Goal: Navigation & Orientation: Understand site structure

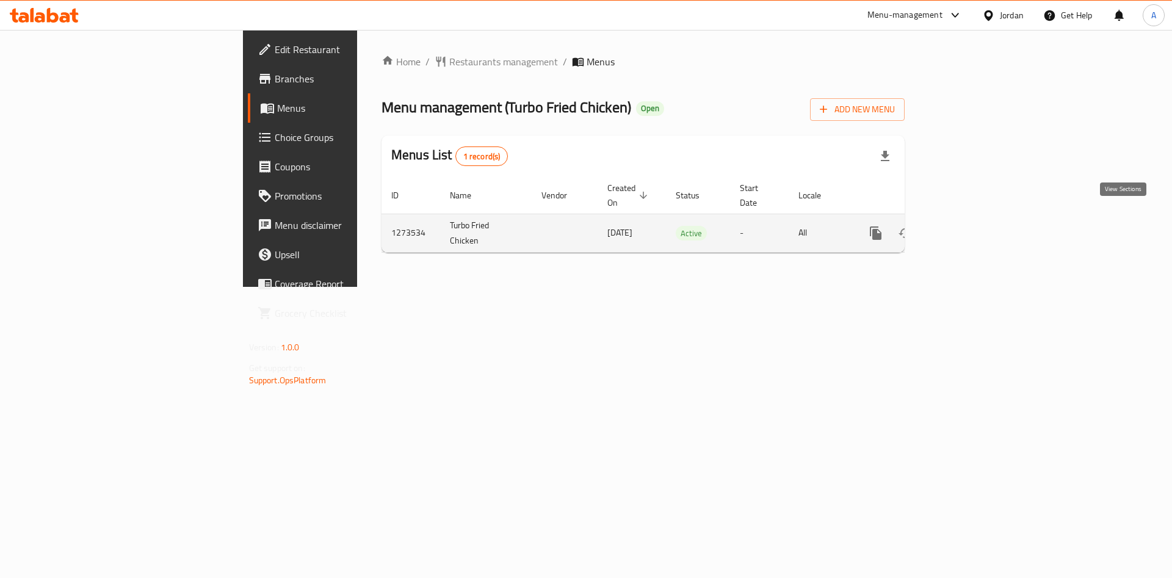
click at [978, 220] on link "enhanced table" at bounding box center [963, 232] width 29 height 29
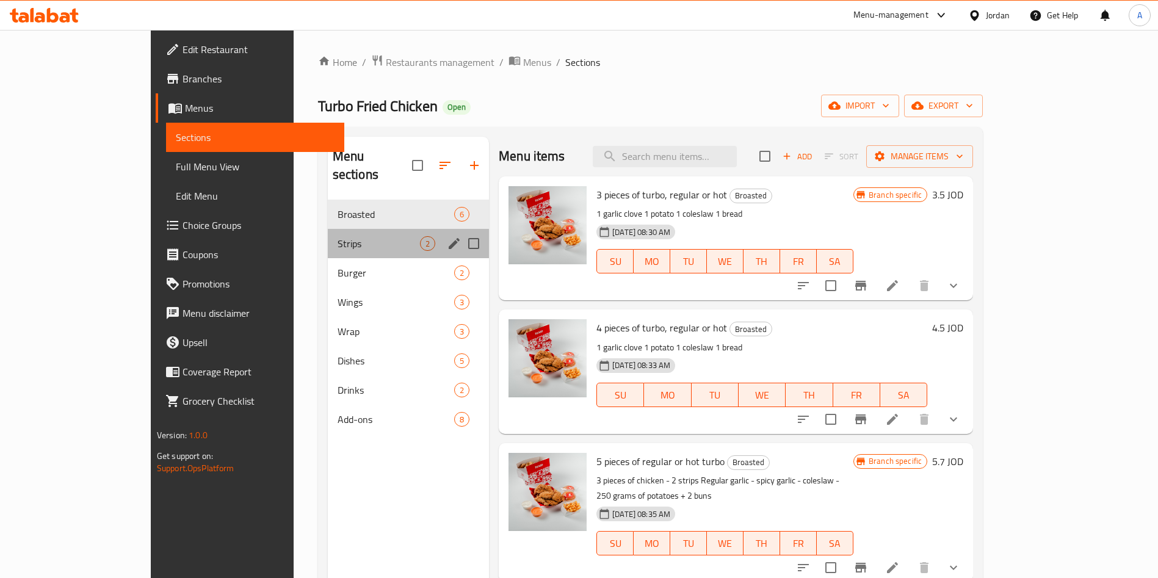
click at [334, 237] on div "Strips 2" at bounding box center [408, 243] width 161 height 29
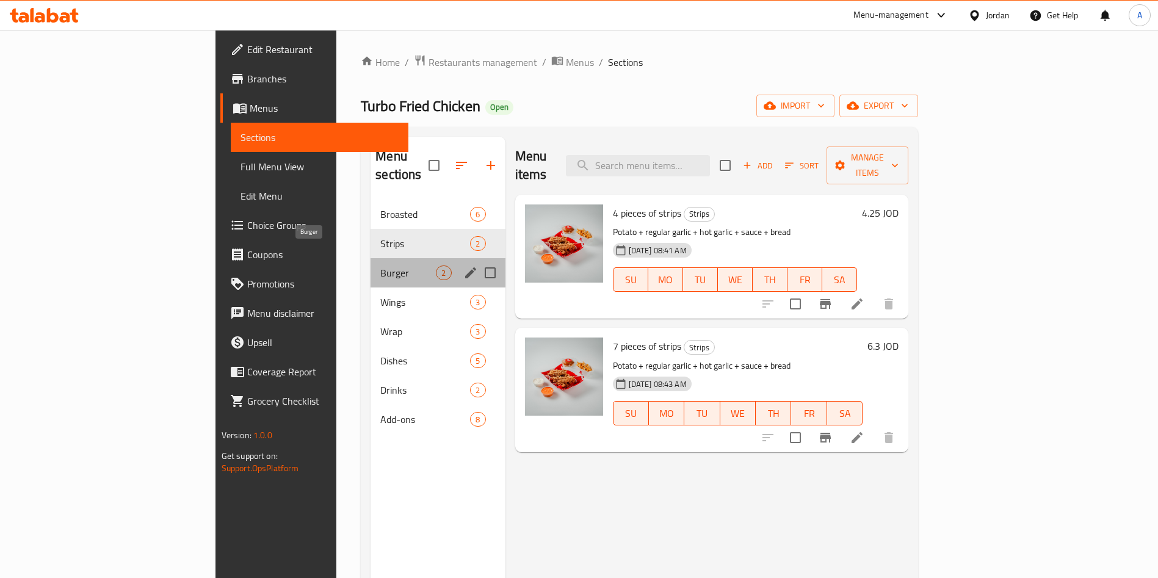
click at [380, 265] on span "Burger" at bounding box center [408, 272] width 56 height 15
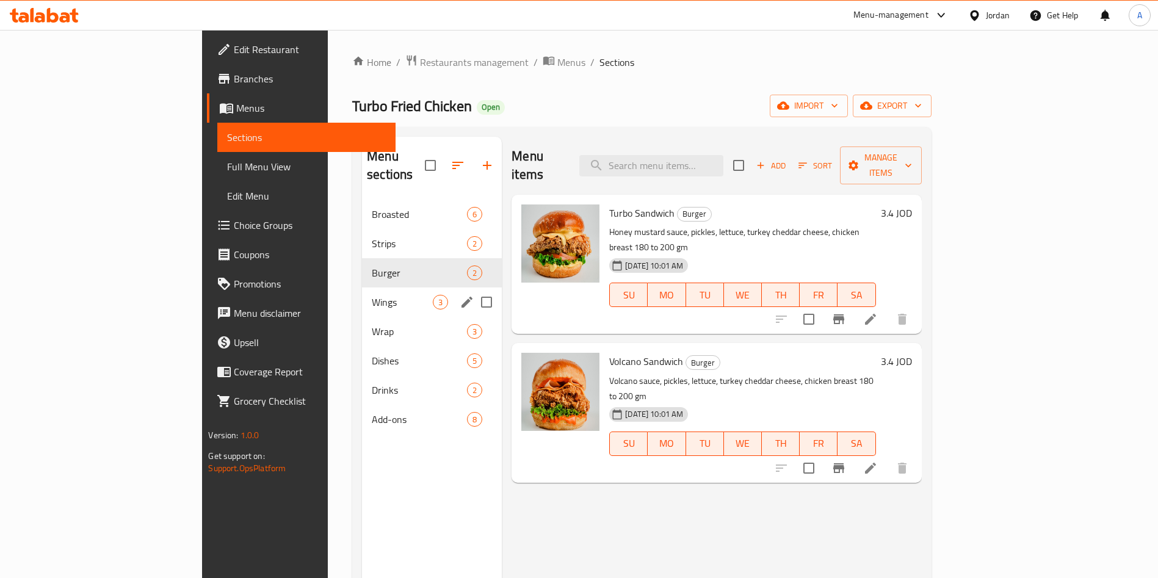
click at [362, 287] on div "Wings 3" at bounding box center [432, 301] width 140 height 29
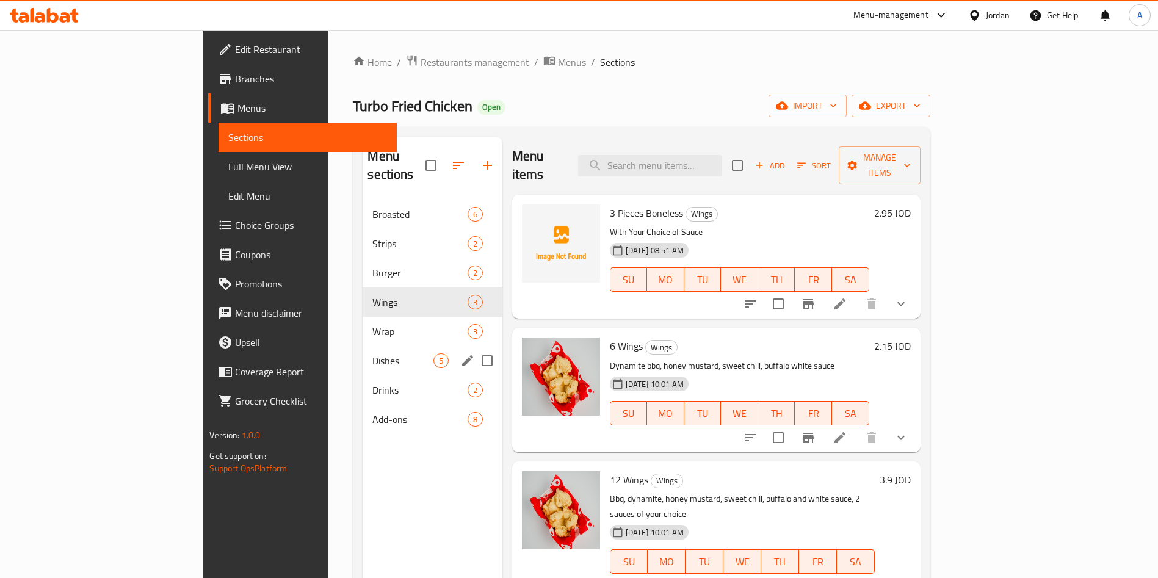
click at [372, 353] on span "Dishes" at bounding box center [402, 360] width 60 height 15
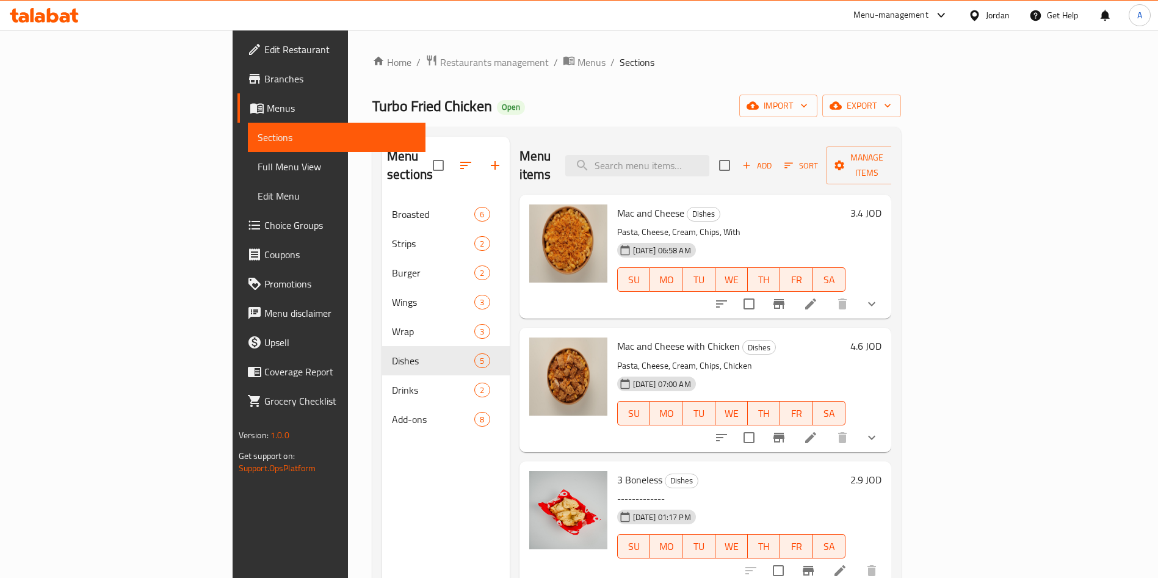
scroll to position [101, 0]
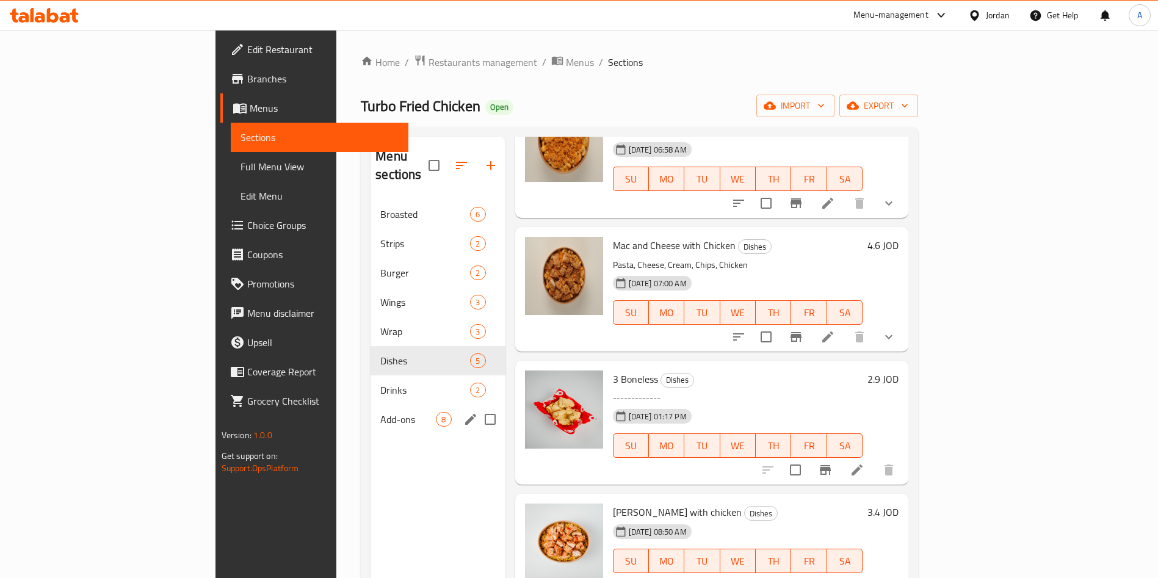
click at [370, 411] on div "Add-ons 8" at bounding box center [437, 419] width 134 height 29
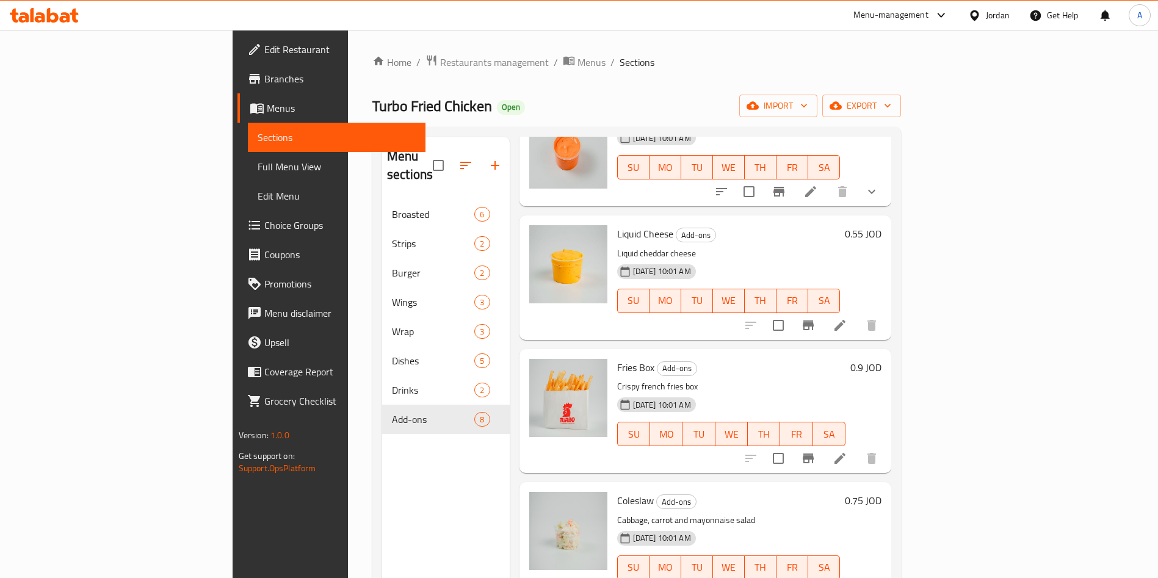
scroll to position [464, 0]
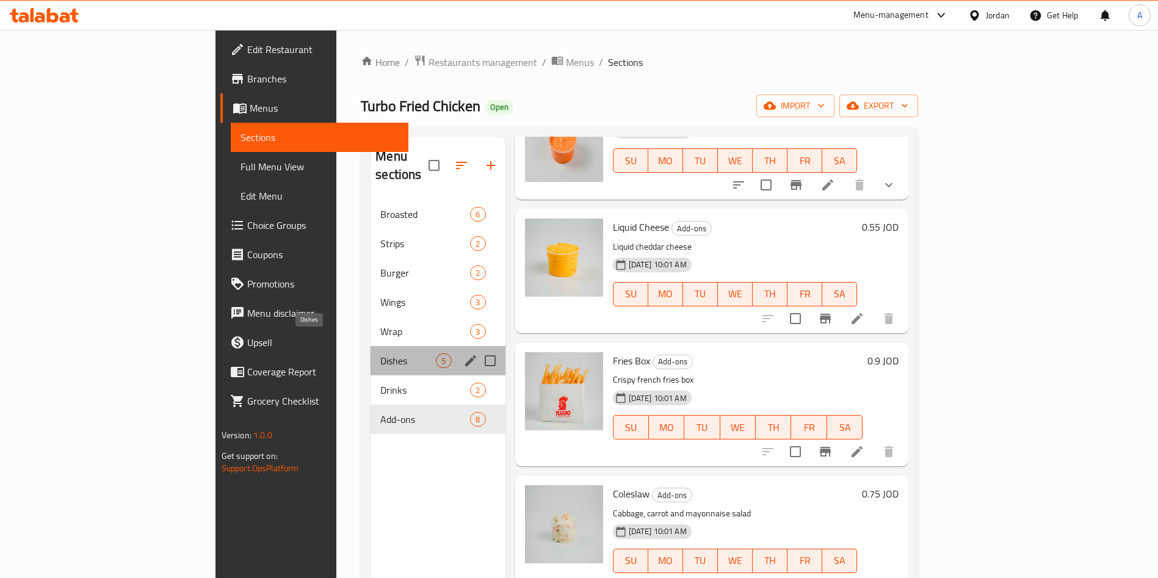
click at [380, 353] on span "Dishes" at bounding box center [408, 360] width 56 height 15
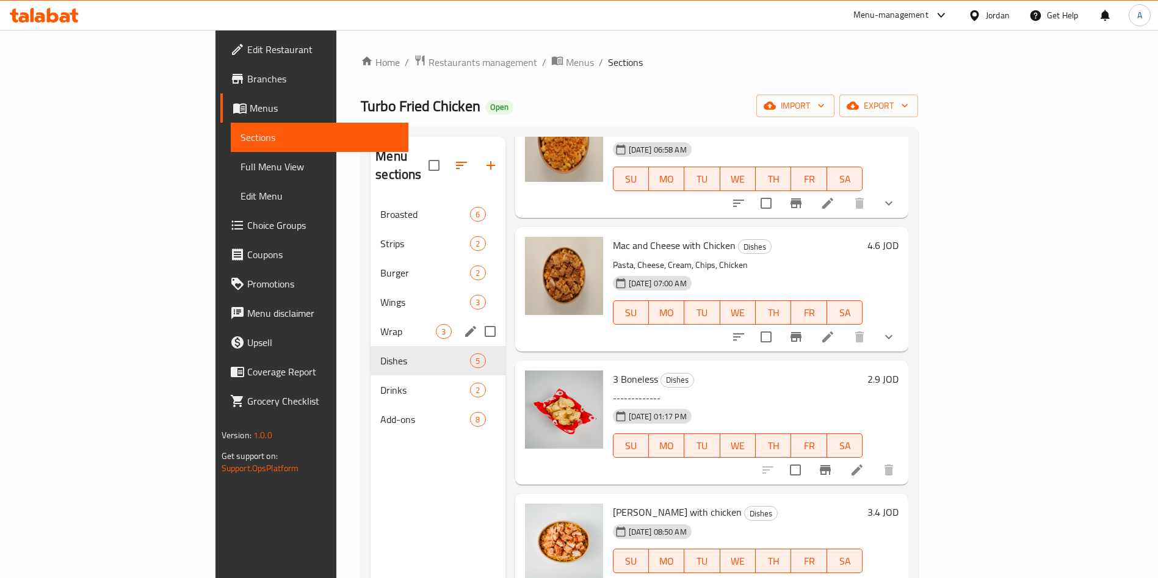
click at [370, 317] on div "Wrap 3" at bounding box center [437, 331] width 134 height 29
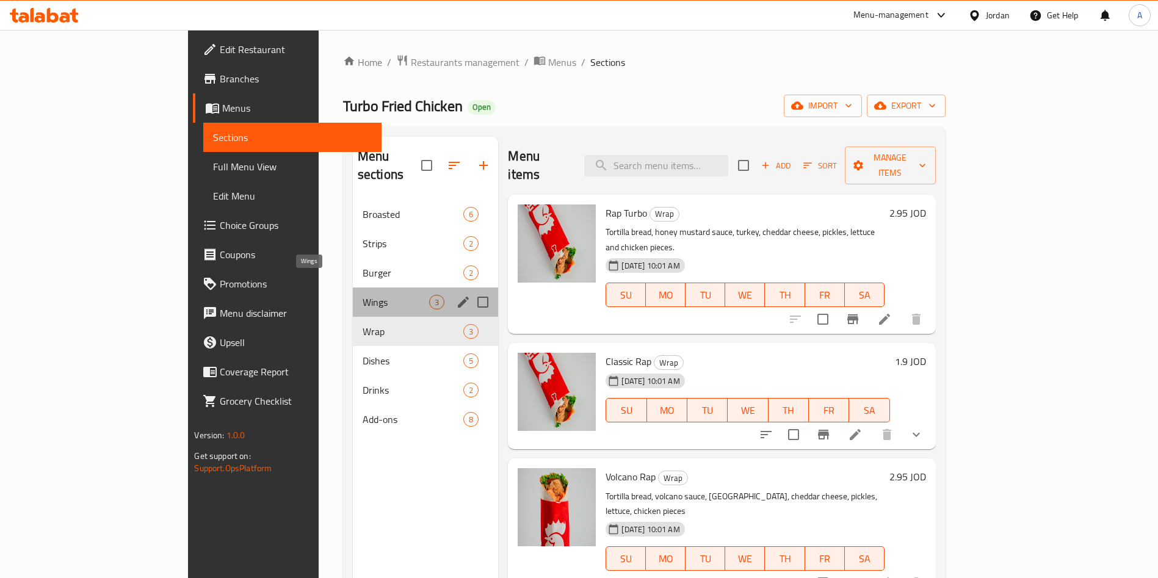
click at [363, 295] on span "Wings" at bounding box center [396, 302] width 67 height 15
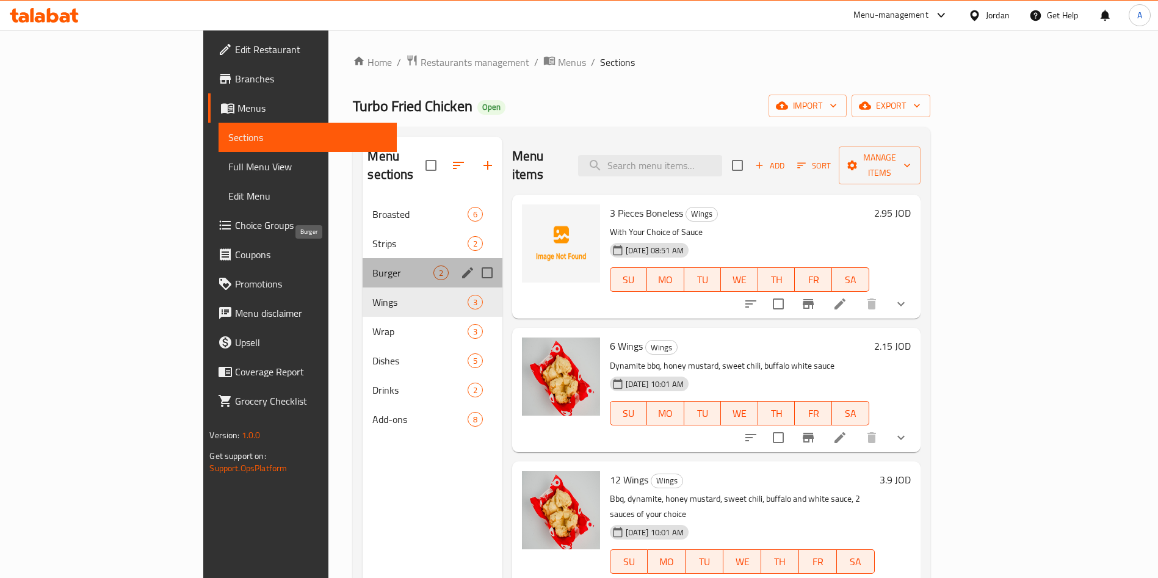
click at [372, 265] on span "Burger" at bounding box center [402, 272] width 60 height 15
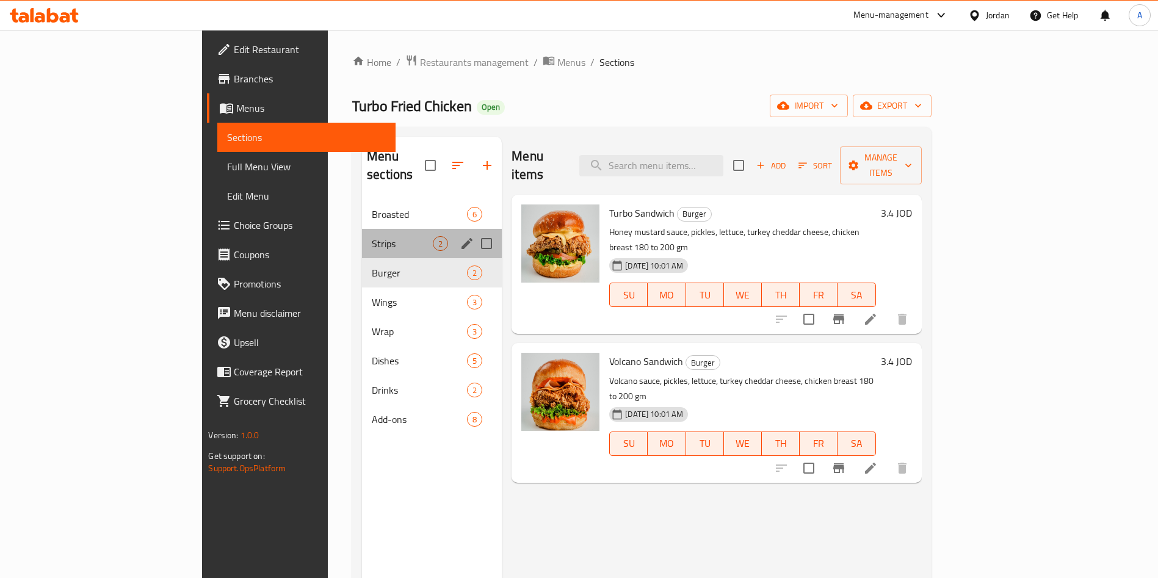
click at [362, 237] on div "Strips 2" at bounding box center [432, 243] width 140 height 29
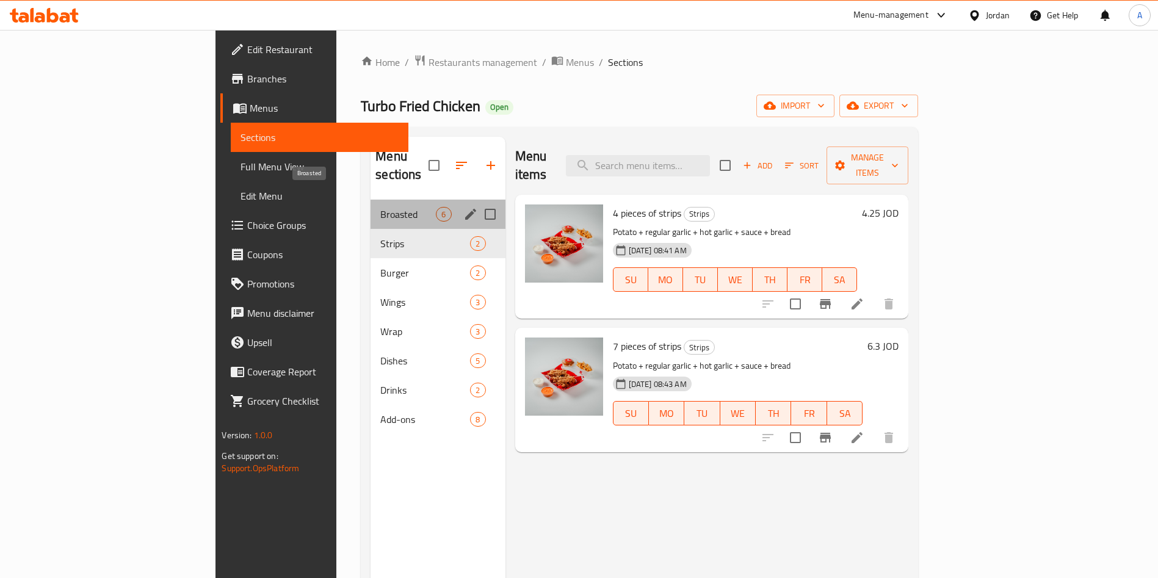
click at [380, 207] on span "Broasted" at bounding box center [408, 214] width 56 height 15
